Goal: Obtain resource: Obtain resource

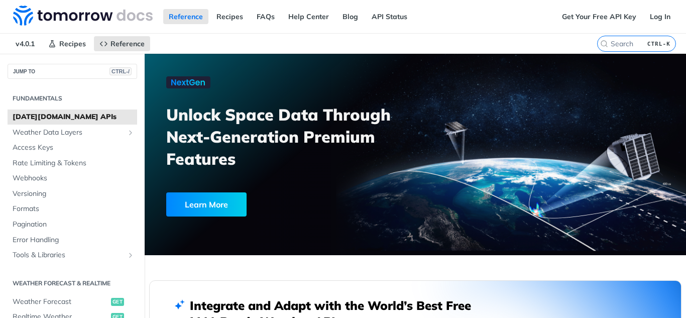
scroll to position [181, 0]
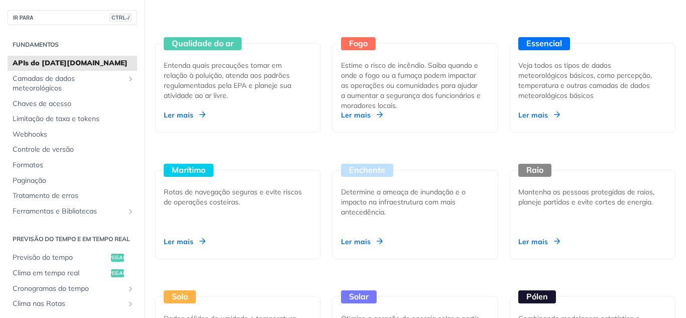
scroll to position [968, 0]
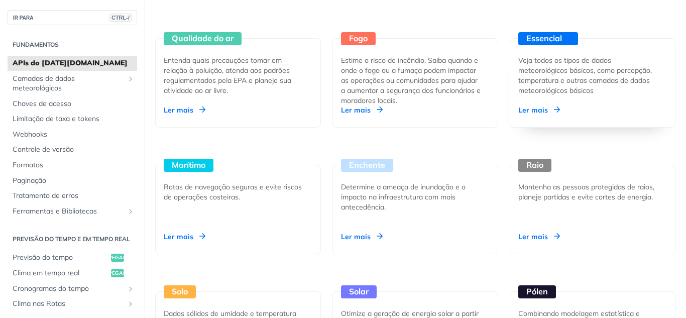
click at [540, 108] on font "Ler mais" at bounding box center [533, 109] width 30 height 9
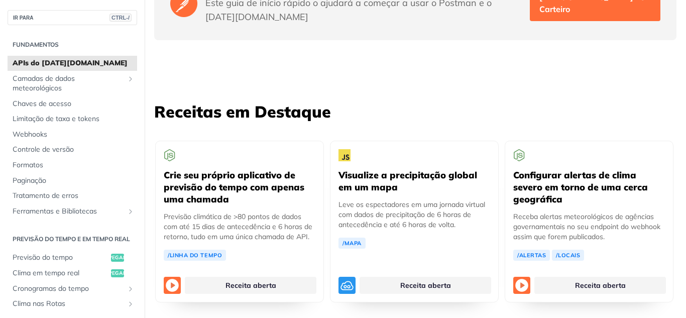
scroll to position [1804, 0]
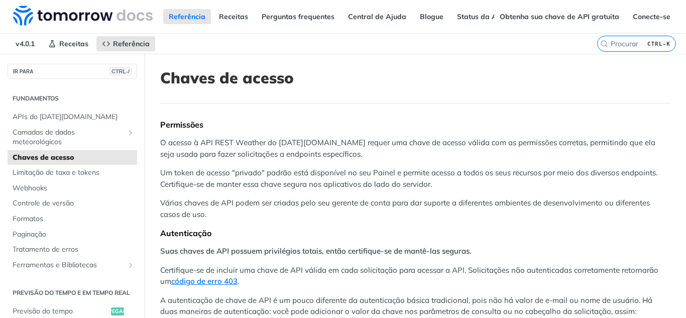
click at [530, 109] on article "Chaves de acesso Permissões O acesso à API REST Weather do [DATE][DOMAIN_NAME] …" at bounding box center [415, 293] width 541 height 479
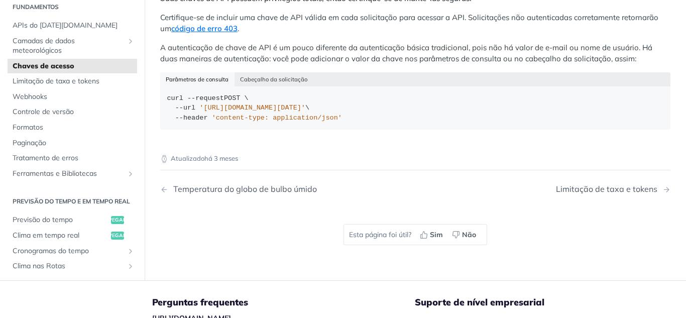
scroll to position [254, 0]
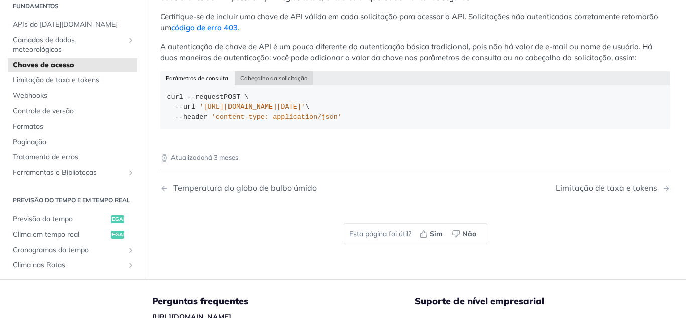
click at [251, 77] on font "Cabeçalho da solicitação" at bounding box center [273, 78] width 67 height 7
click at [391, 164] on div "Atualizado há 3 meses Temperatura do globo de bulbo úmido Limitação de taxa e t…" at bounding box center [415, 200] width 510 height 129
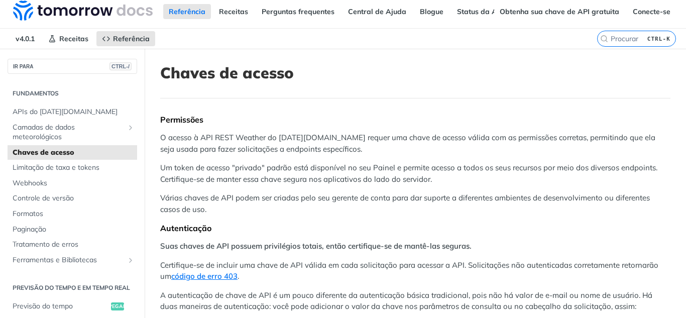
scroll to position [4, 0]
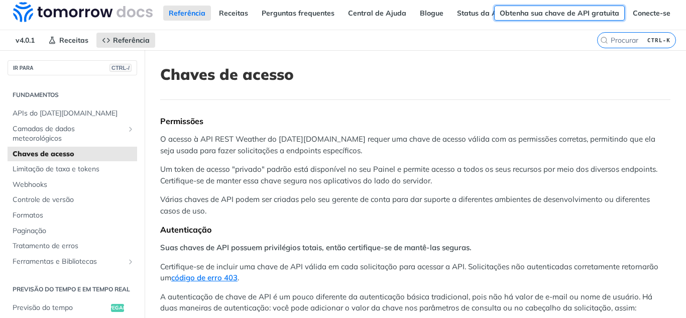
click at [583, 15] on font "Obtenha sua chave de API gratuita" at bounding box center [560, 13] width 120 height 9
